Goal: Information Seeking & Learning: Find specific page/section

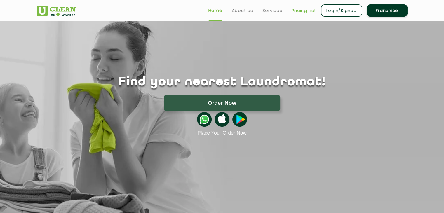
click at [300, 12] on link "Pricing List" at bounding box center [303, 10] width 25 height 7
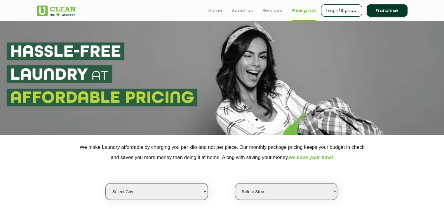
click at [172, 193] on select "Select city [GEOGRAPHIC_DATA] [GEOGRAPHIC_DATA] [GEOGRAPHIC_DATA] [GEOGRAPHIC_D…" at bounding box center [156, 191] width 102 height 17
select select "6"
click at [105, 183] on select "Select city [GEOGRAPHIC_DATA] [GEOGRAPHIC_DATA] [GEOGRAPHIC_DATA] [GEOGRAPHIC_D…" at bounding box center [156, 191] width 102 height 17
click at [271, 197] on select "Select Store [GEOGRAPHIC_DATA] [GEOGRAPHIC_DATA] UClean KR [GEOGRAPHIC_DATA] [G…" at bounding box center [286, 191] width 102 height 17
select select "413"
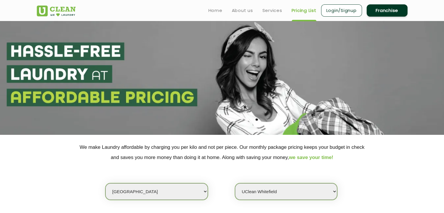
click at [235, 183] on select "Select Store [GEOGRAPHIC_DATA] [GEOGRAPHIC_DATA] UClean KR [GEOGRAPHIC_DATA] [G…" at bounding box center [286, 191] width 102 height 17
click at [295, 161] on p "We make Laundry affordable by charging you per kilo and not per piece. Our mont…" at bounding box center [222, 152] width 370 height 20
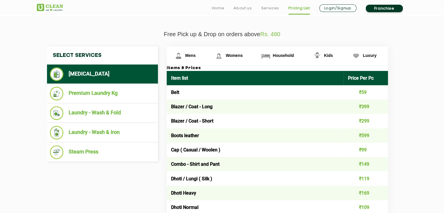
scroll to position [210, 0]
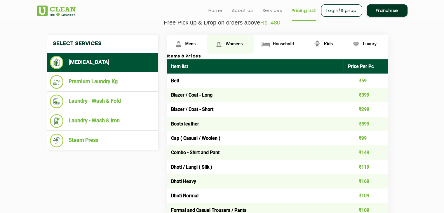
click at [235, 44] on span "Womens" at bounding box center [233, 43] width 17 height 5
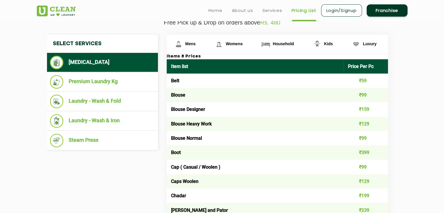
click at [245, 110] on td "Blouse Designer" at bounding box center [255, 109] width 177 height 14
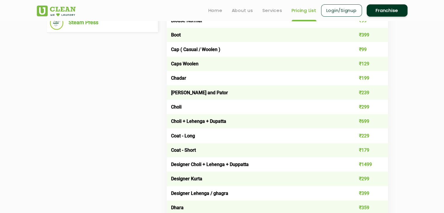
scroll to position [327, 0]
